Goal: Navigation & Orientation: Find specific page/section

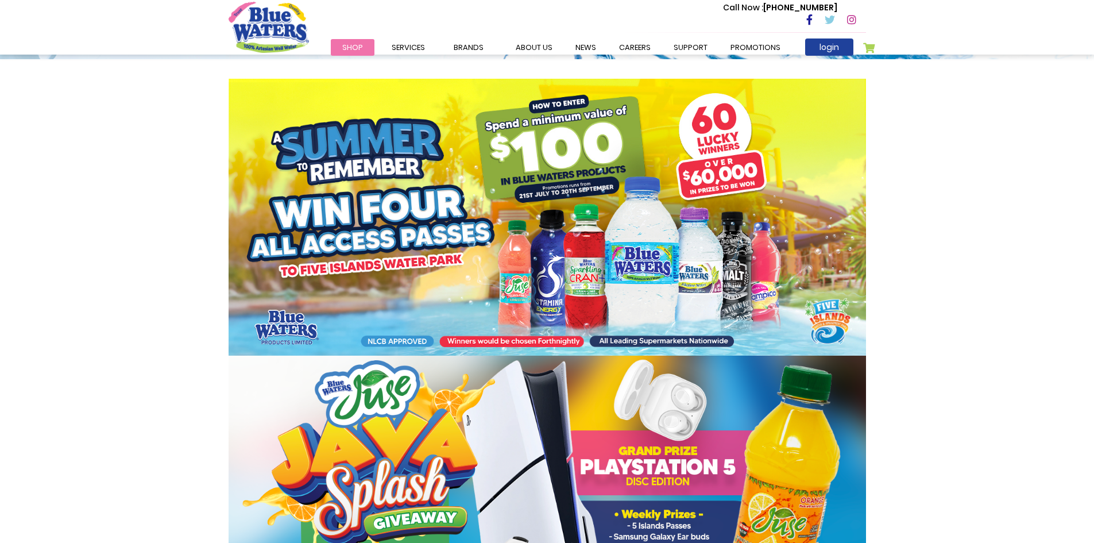
scroll to position [133, 0]
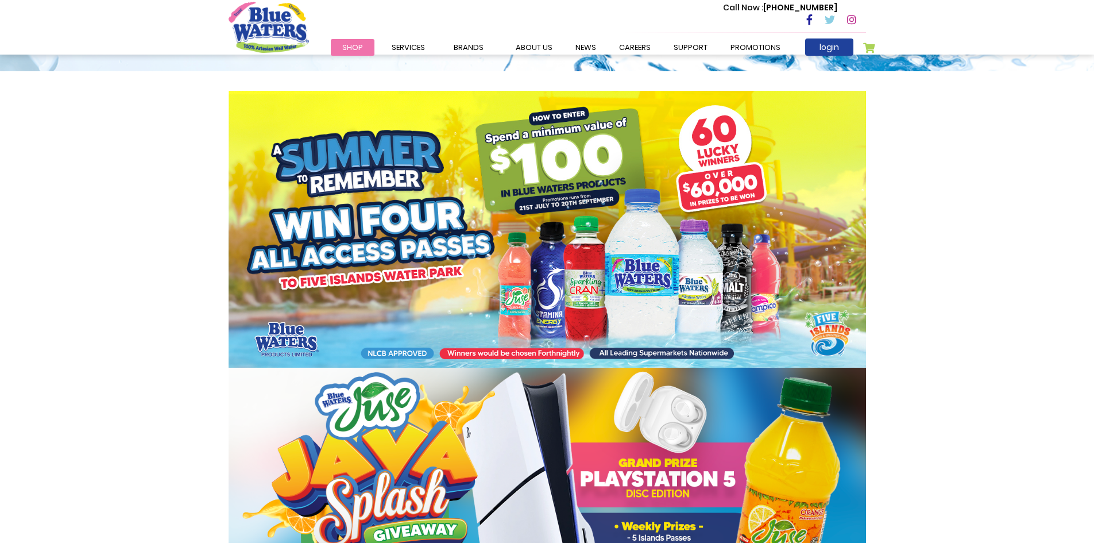
click at [377, 354] on img at bounding box center [548, 229] width 638 height 277
click at [497, 353] on img at bounding box center [548, 229] width 638 height 277
click at [613, 353] on img at bounding box center [548, 229] width 638 height 277
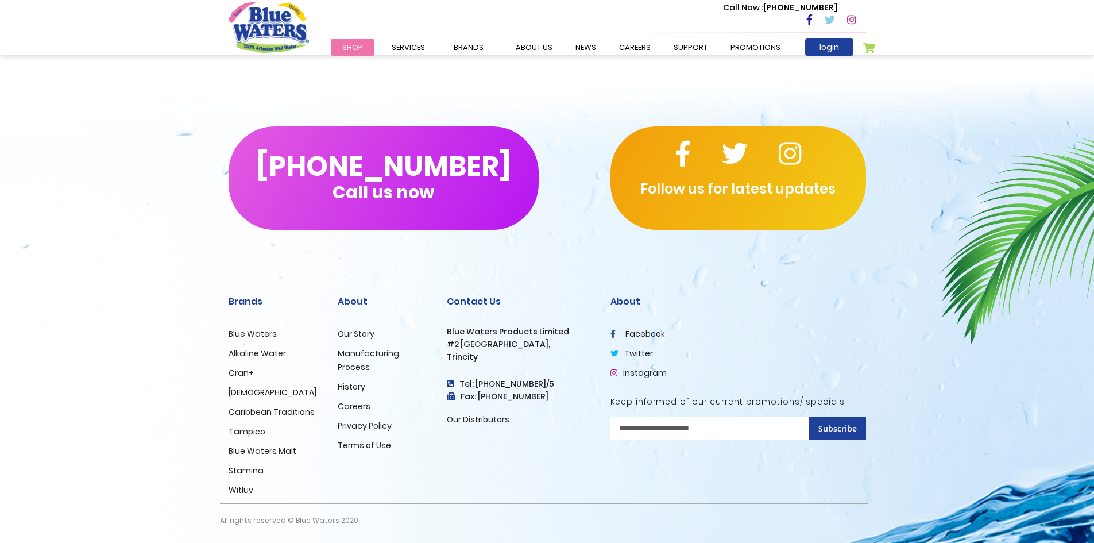
scroll to position [1011, 0]
click at [764, 195] on p "Follow us for latest updates" at bounding box center [739, 189] width 256 height 21
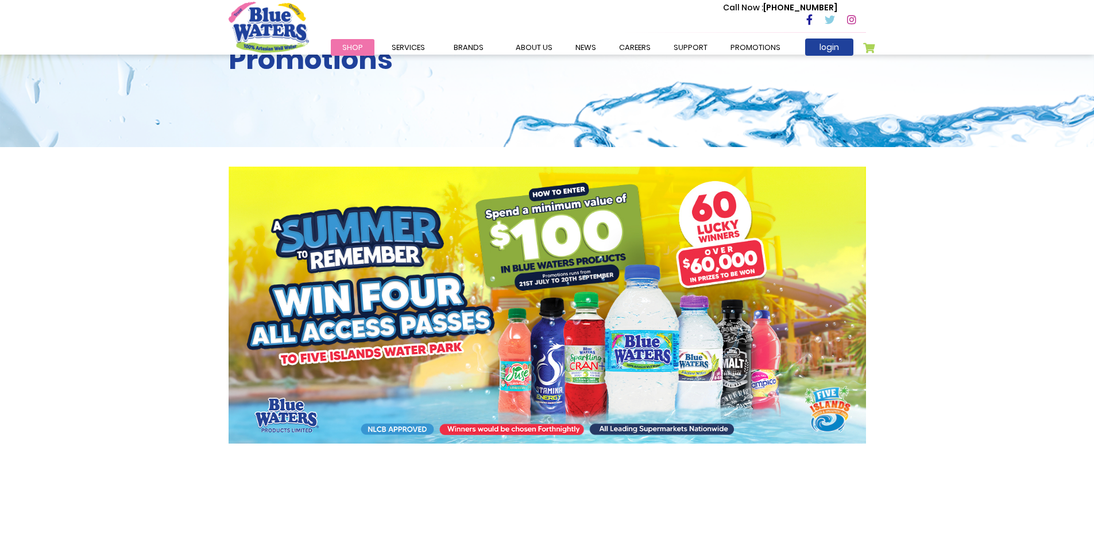
scroll to position [0, 0]
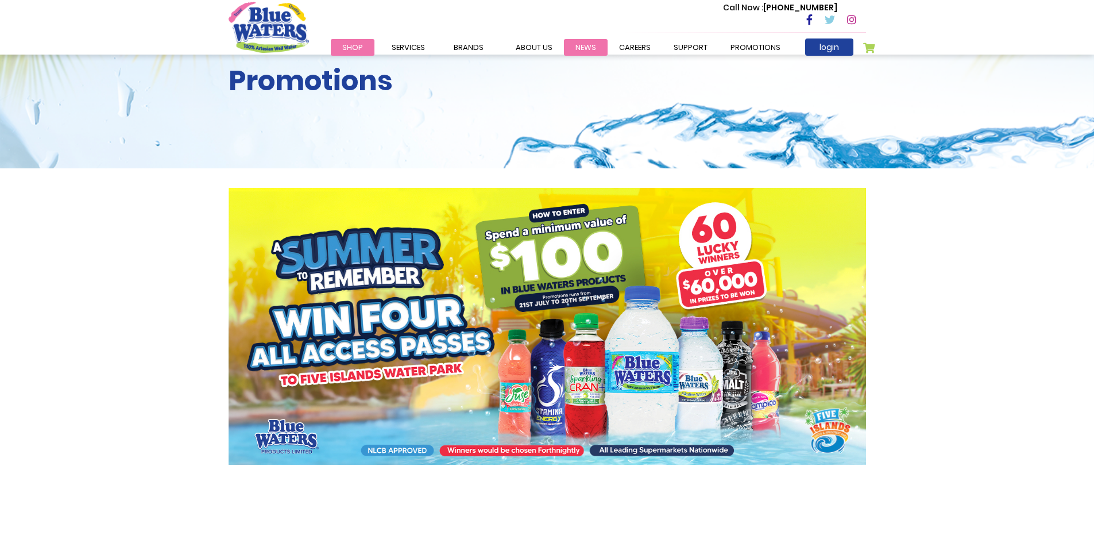
click at [590, 50] on link "News" at bounding box center [586, 47] width 44 height 17
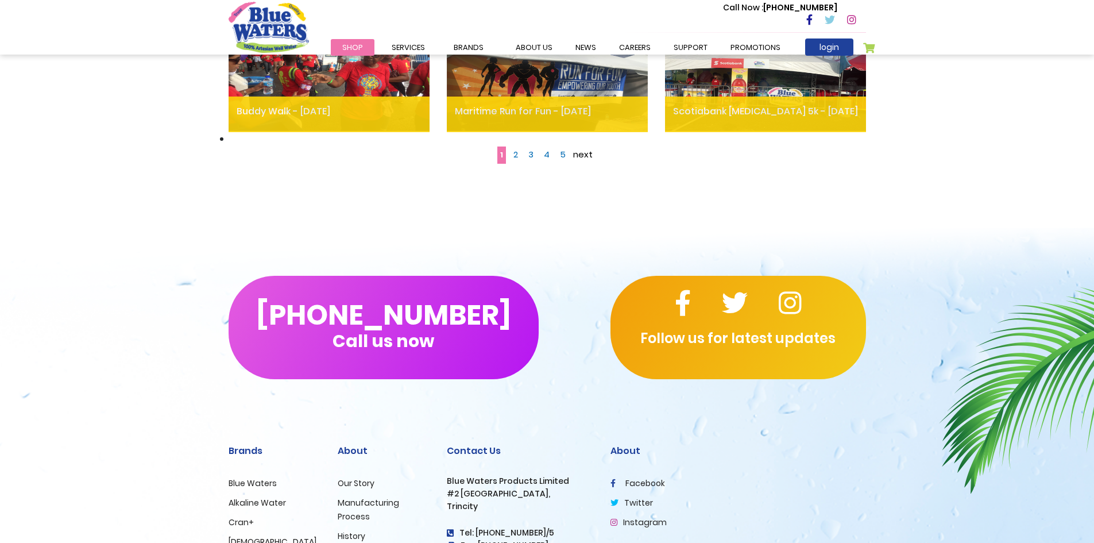
scroll to position [861, 0]
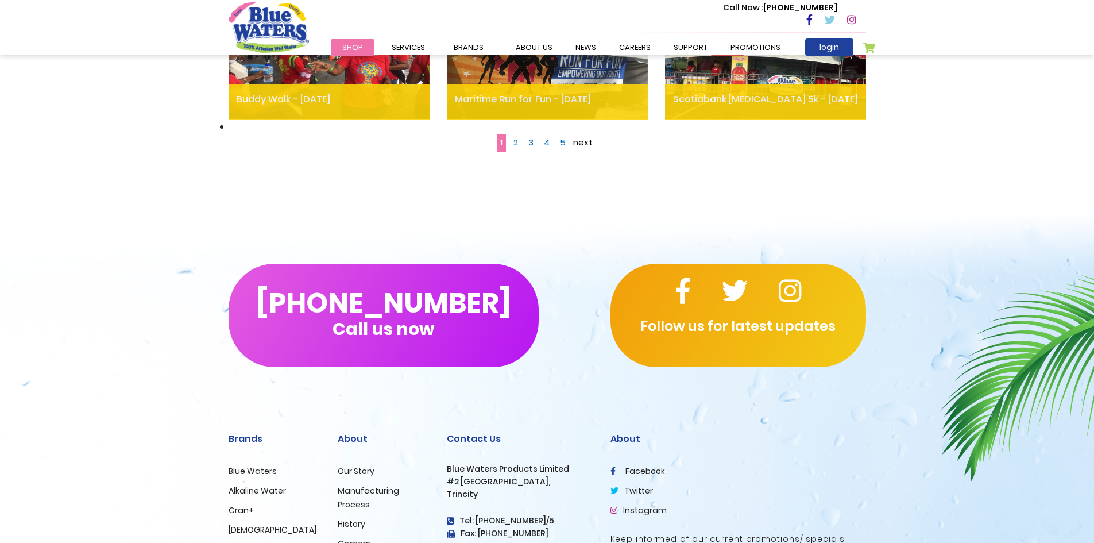
click at [562, 145] on span "5" at bounding box center [563, 142] width 6 height 12
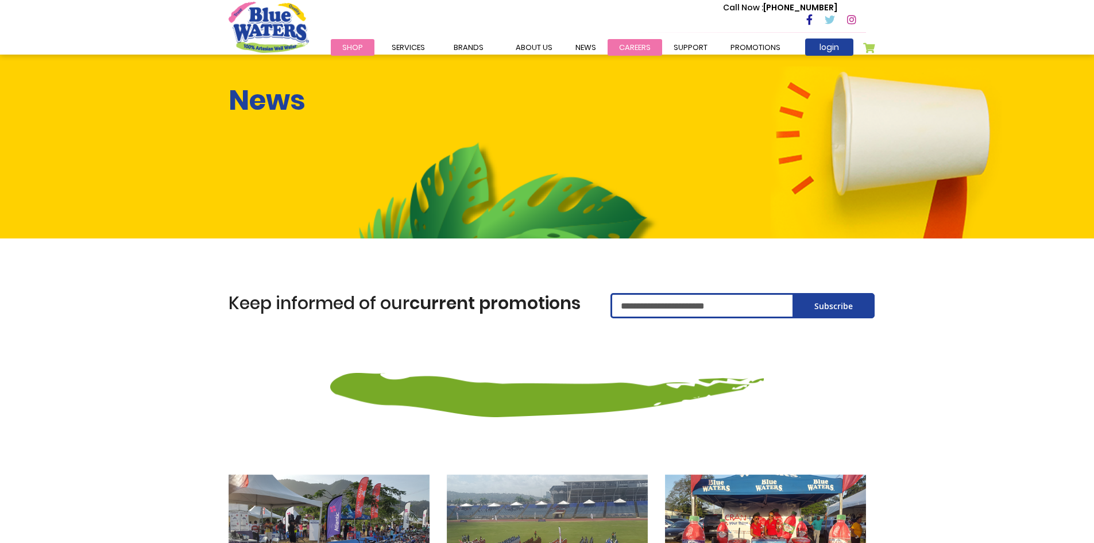
click at [621, 45] on link "careers" at bounding box center [635, 47] width 55 height 17
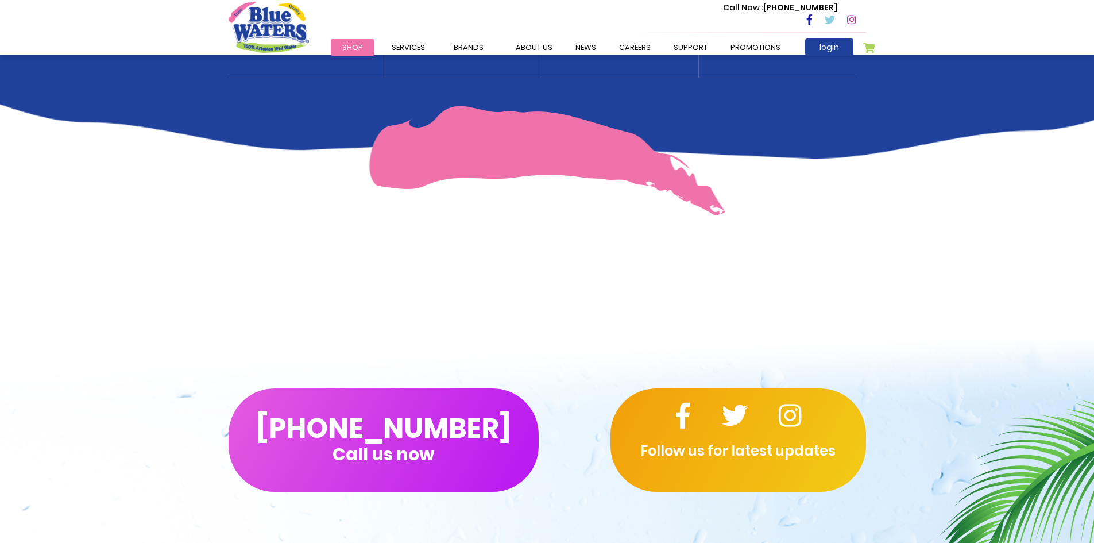
scroll to position [632, 0]
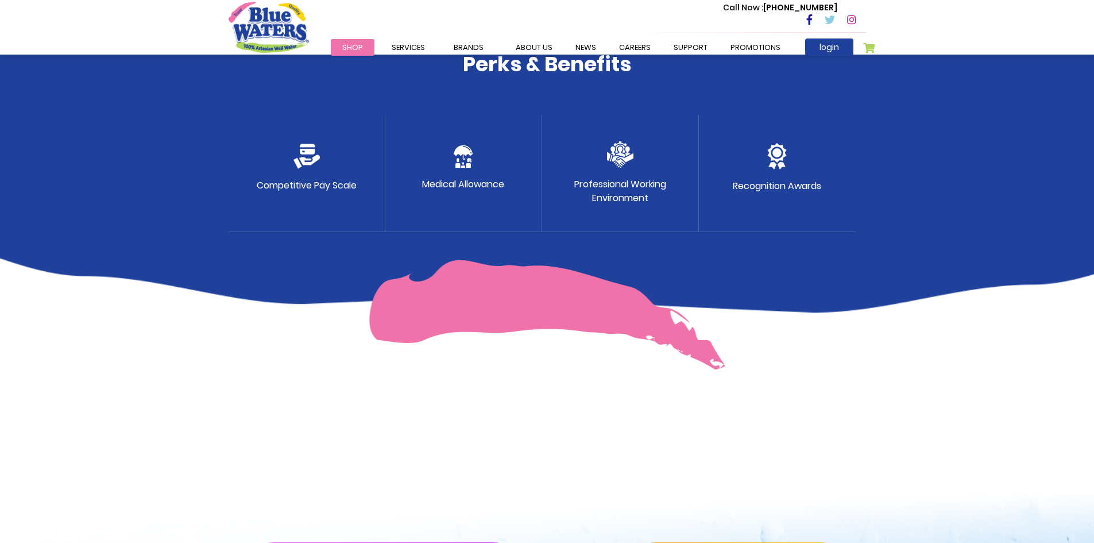
click at [337, 186] on p "Competitive Pay Scale" at bounding box center [307, 186] width 100 height 14
click at [444, 189] on p "Medical Allowance" at bounding box center [463, 184] width 82 height 14
click at [621, 195] on p "Professional Working Environment" at bounding box center [620, 191] width 92 height 28
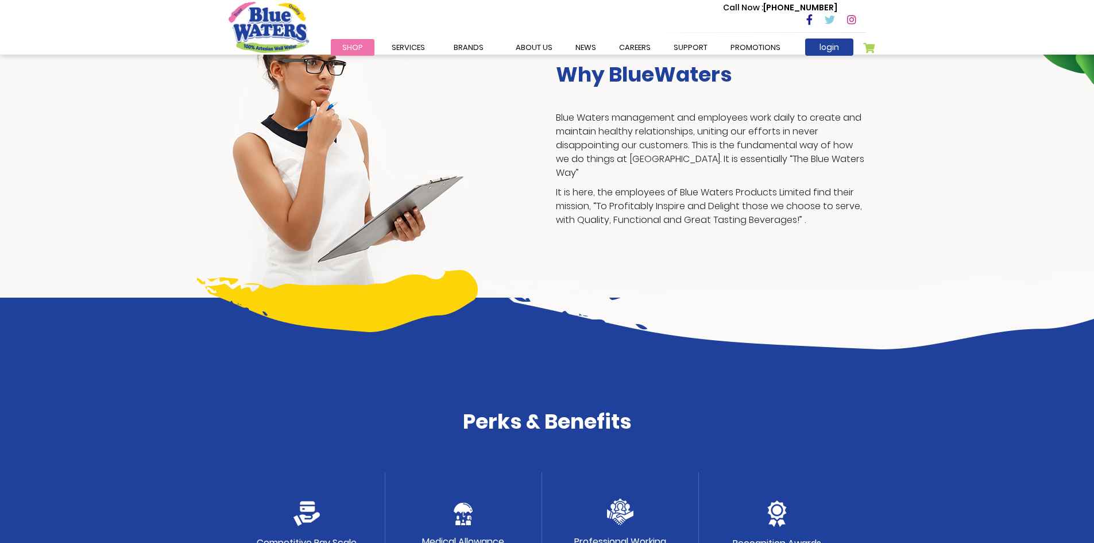
scroll to position [230, 0]
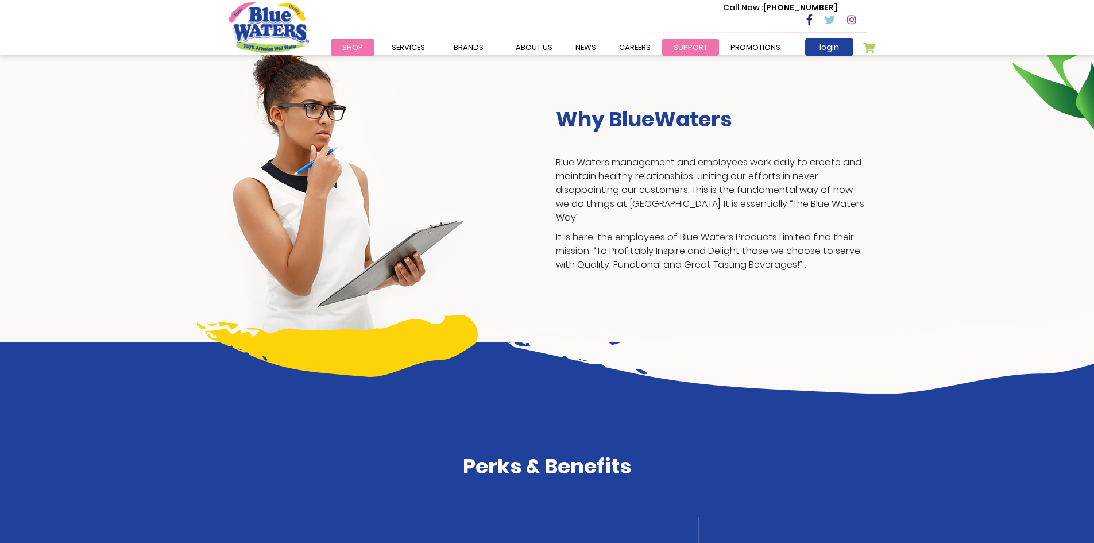
click at [686, 48] on link "support" at bounding box center [690, 47] width 57 height 17
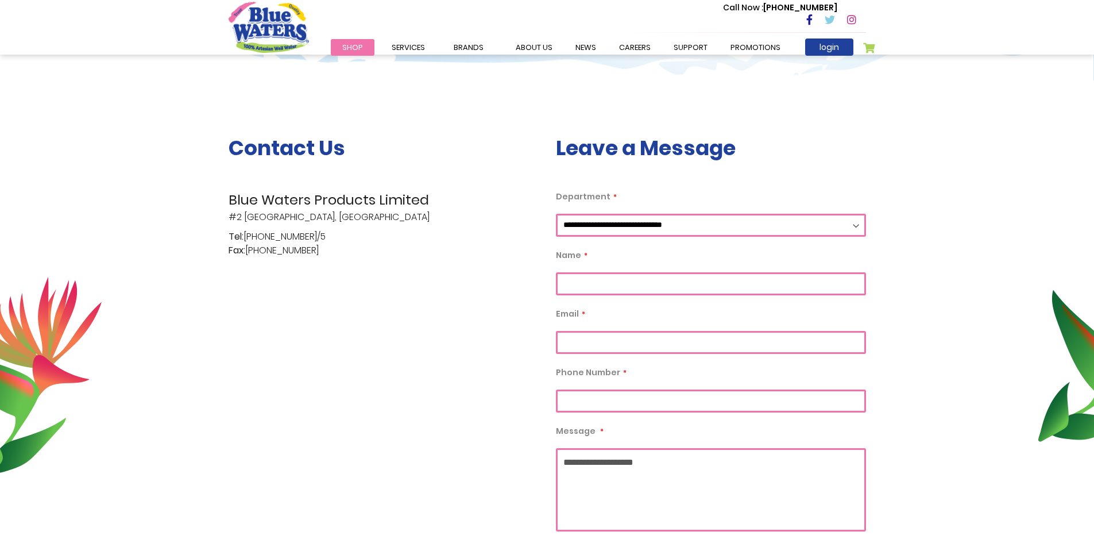
scroll to position [172, 0]
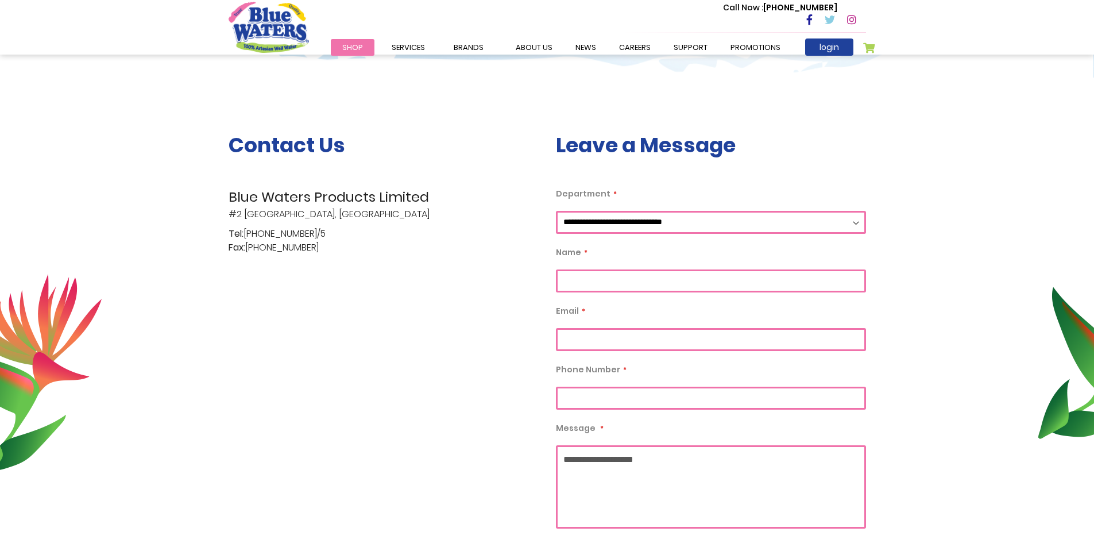
click at [856, 223] on select "**********" at bounding box center [711, 222] width 310 height 23
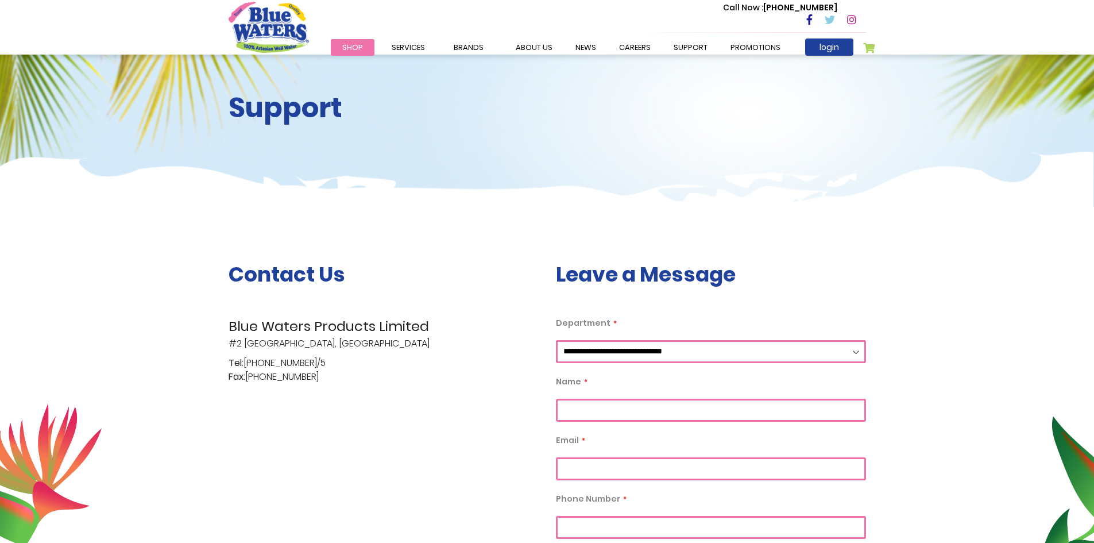
scroll to position [0, 0]
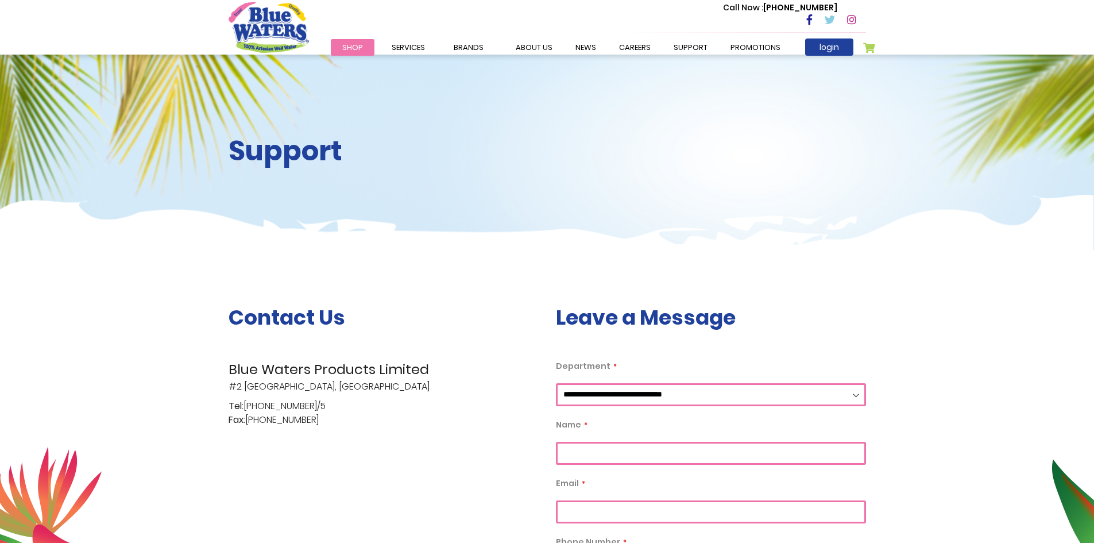
click at [358, 48] on span "Shop" at bounding box center [352, 47] width 21 height 11
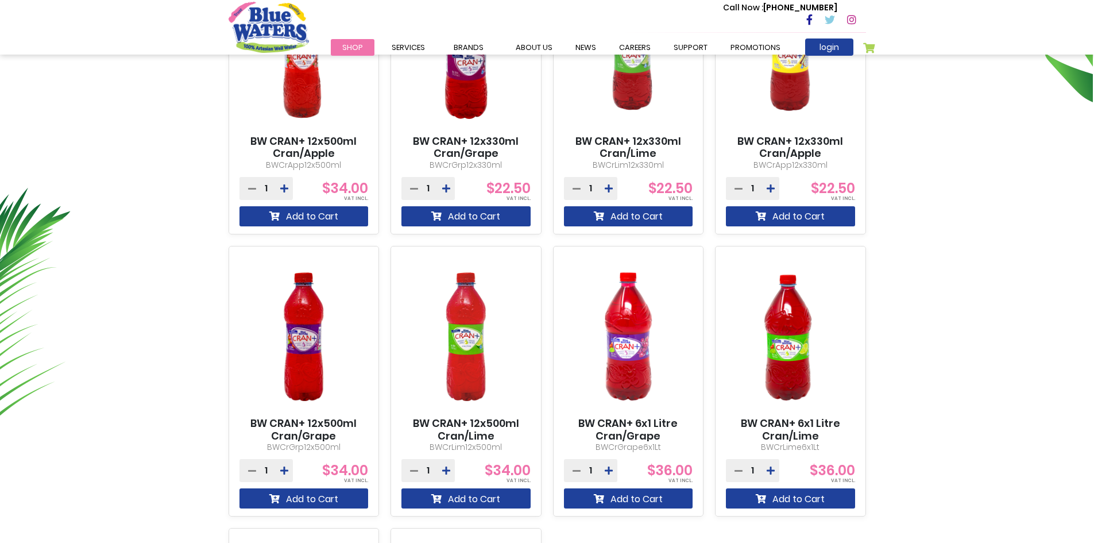
scroll to position [976, 0]
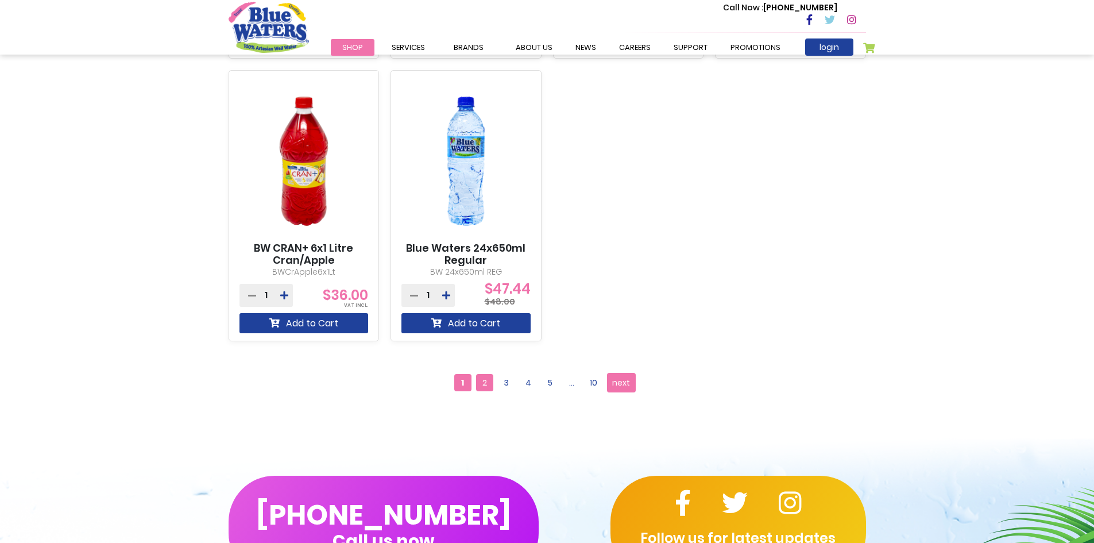
click at [478, 384] on span "2" at bounding box center [484, 382] width 17 height 17
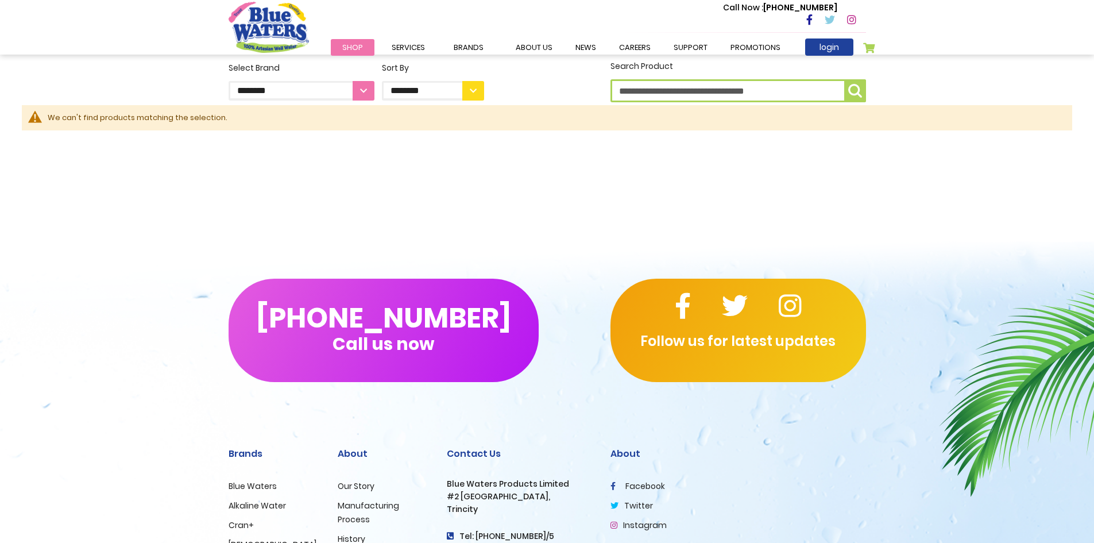
scroll to position [284, 0]
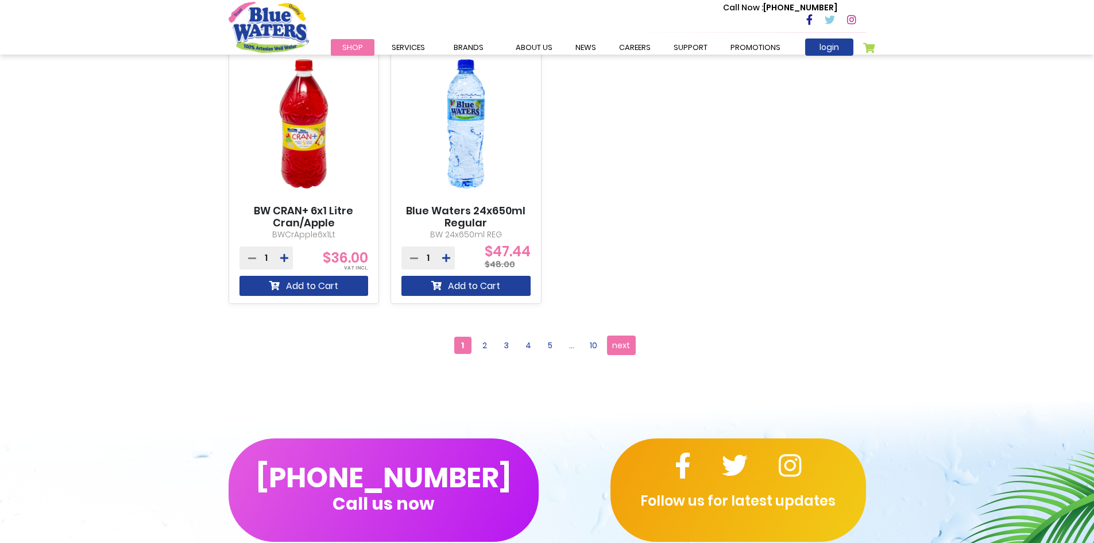
scroll to position [1034, 0]
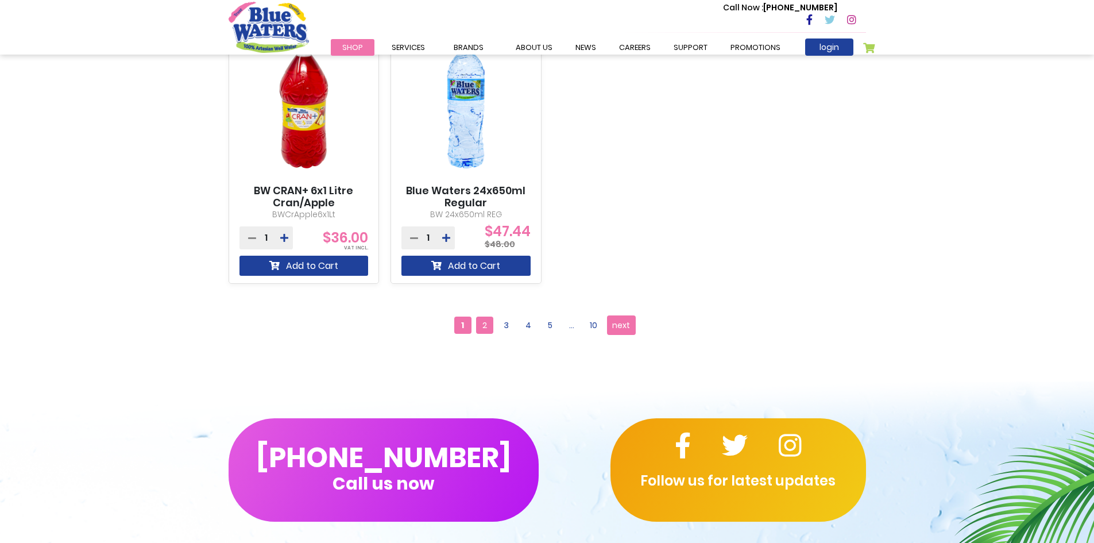
click at [489, 328] on span "2" at bounding box center [484, 324] width 17 height 17
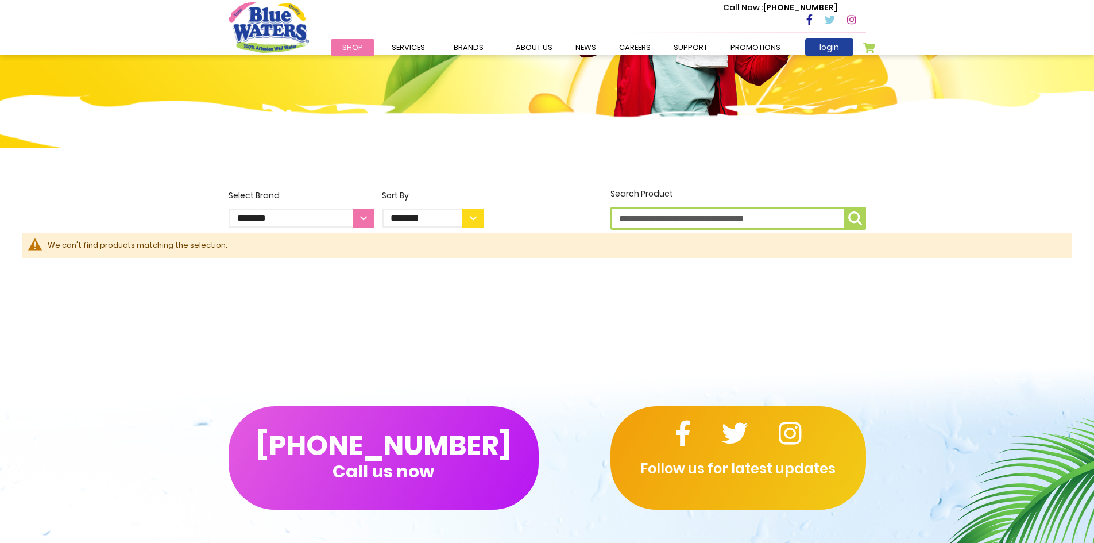
scroll to position [57, 0]
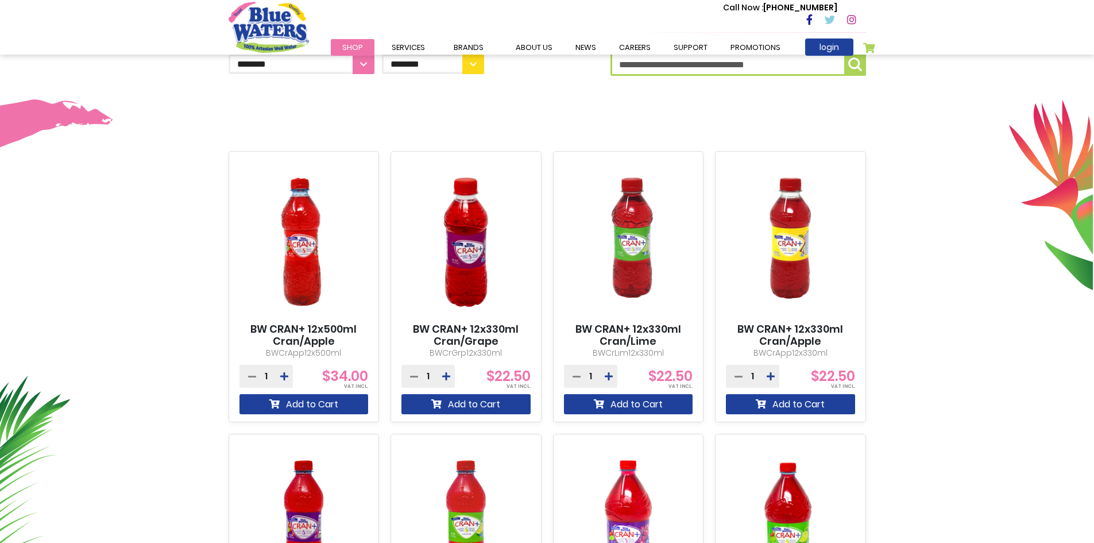
scroll to position [287, 0]
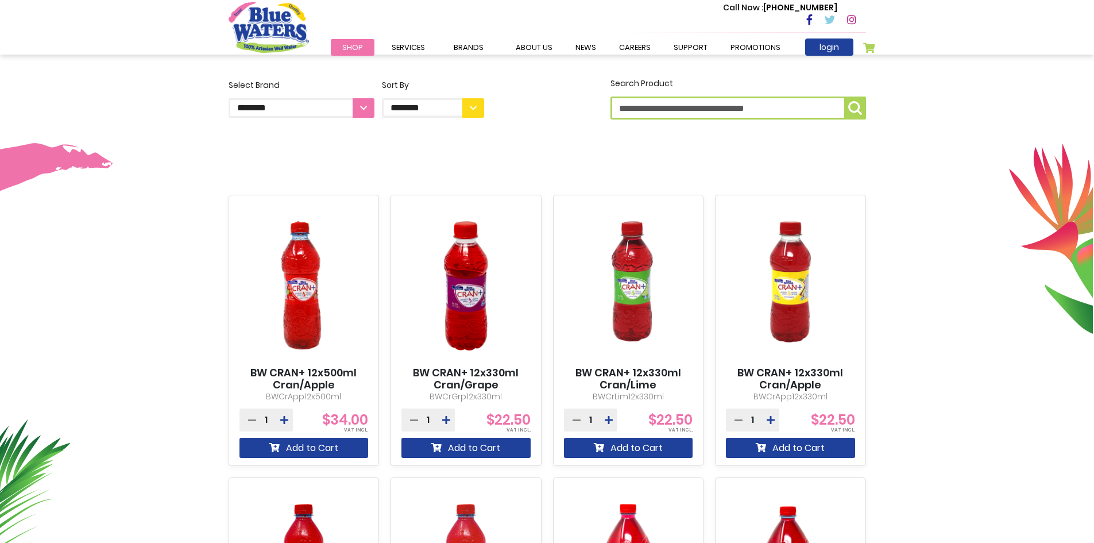
click at [364, 111] on select "**********" at bounding box center [302, 108] width 146 height 20
select select "**********"
click at [229, 98] on select "**********" at bounding box center [302, 108] width 146 height 20
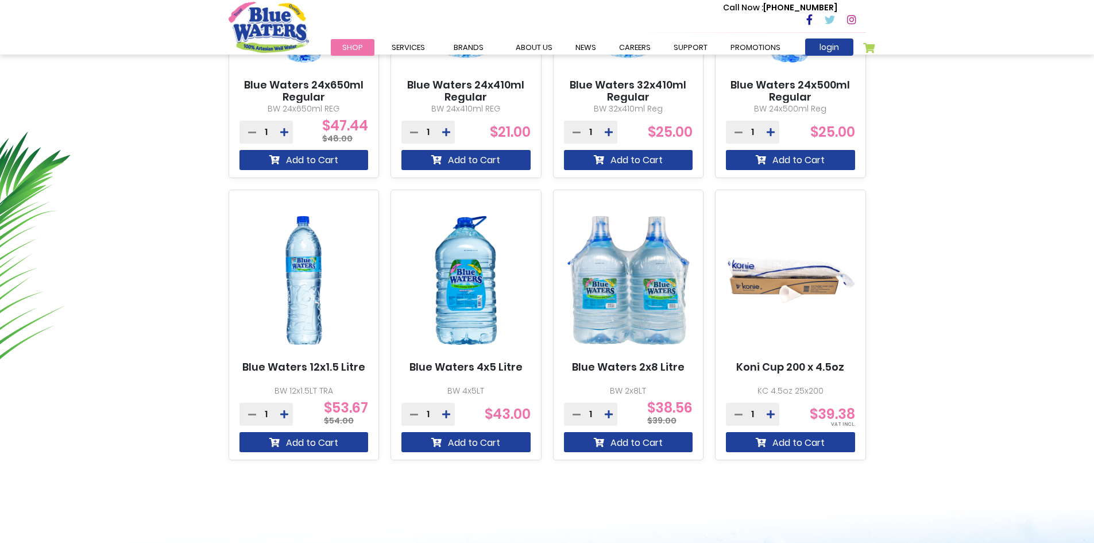
scroll to position [574, 0]
